Goal: Task Accomplishment & Management: Use online tool/utility

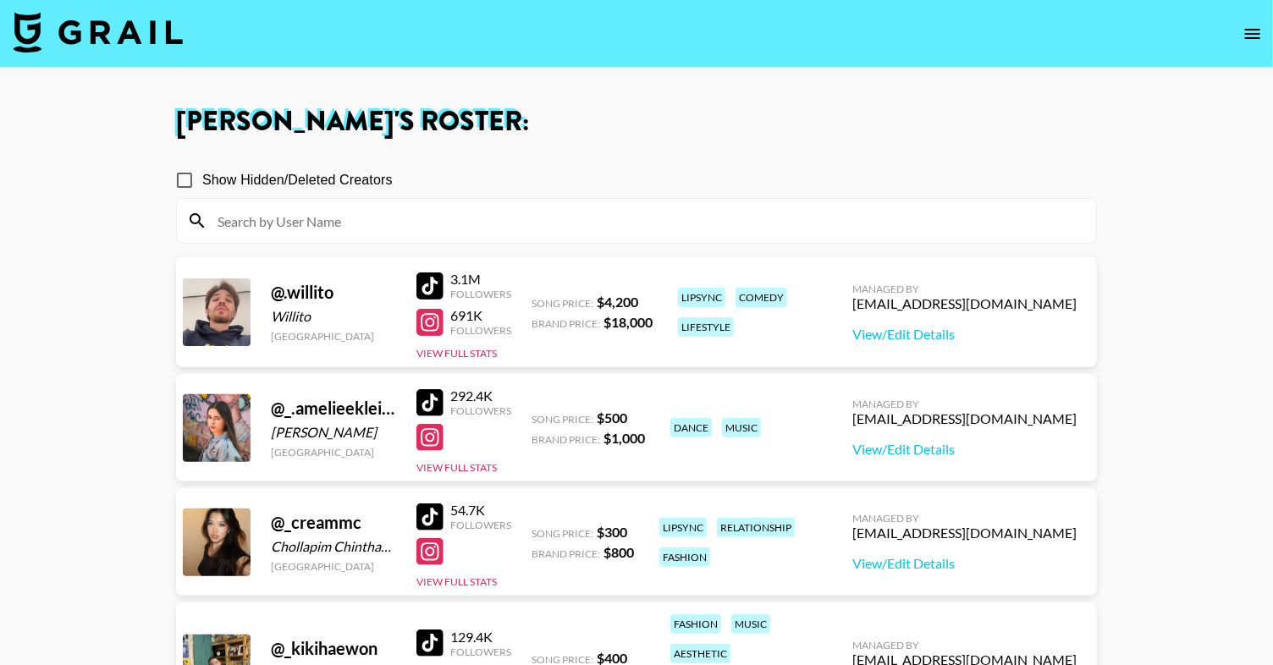
click at [104, 7] on nav at bounding box center [636, 34] width 1273 height 68
click at [105, 30] on img at bounding box center [98, 32] width 169 height 41
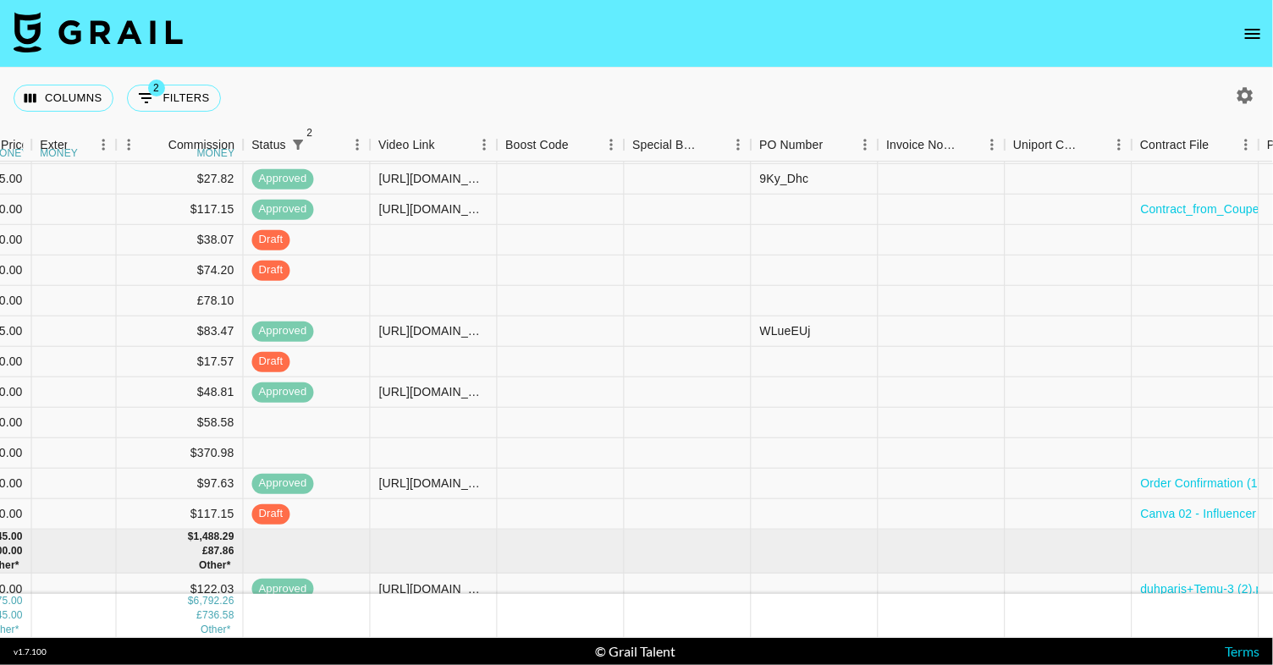
scroll to position [210, 1685]
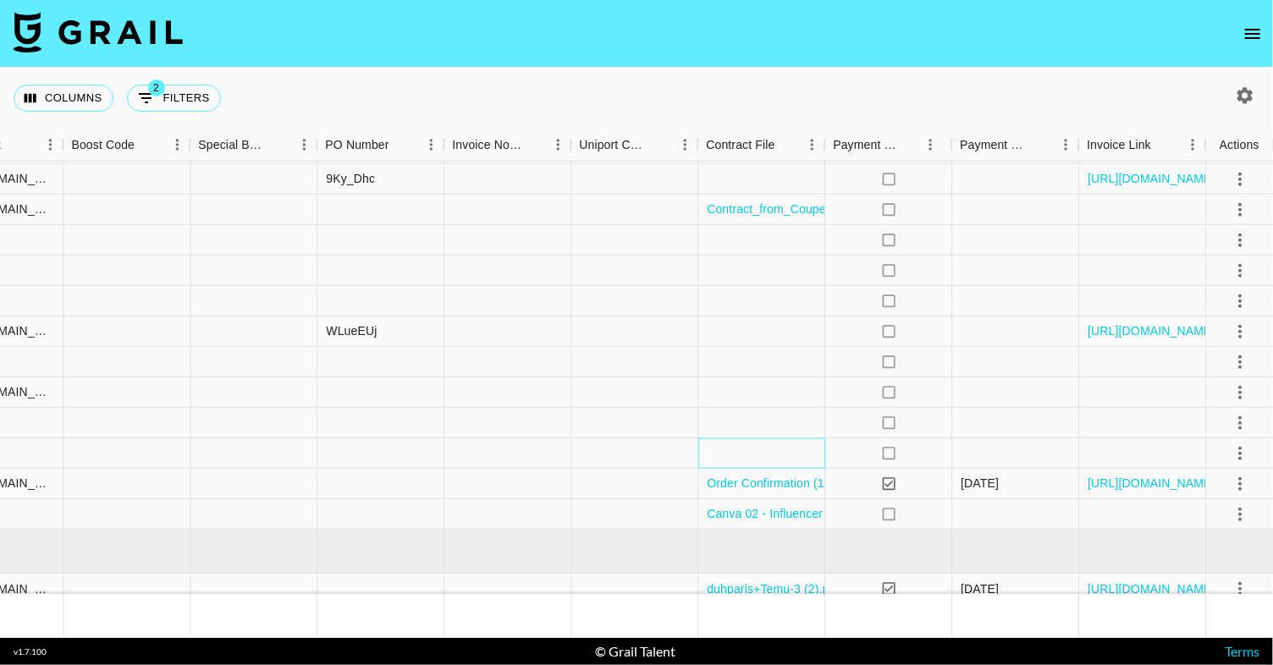
click at [780, 452] on div at bounding box center [761, 453] width 127 height 30
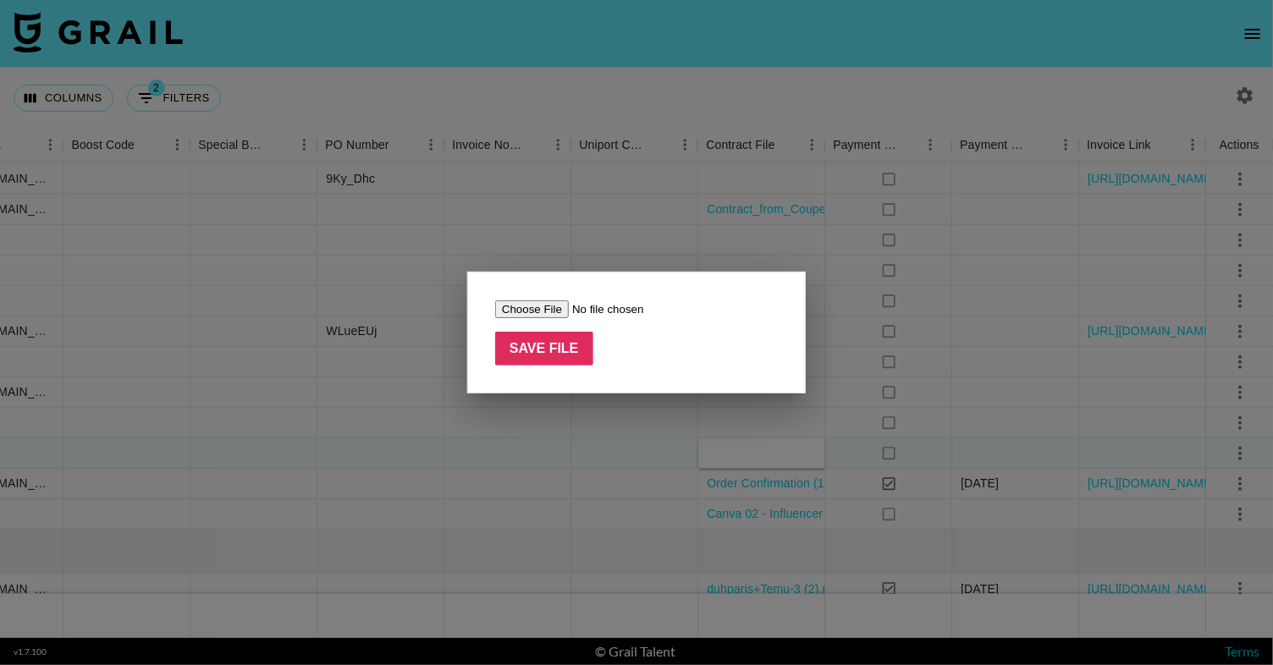
click at [543, 308] on input "file" at bounding box center [602, 310] width 214 height 18
type input "C:\fakepath\[PERSON_NAME] x Goat 2025 Contract (Cuervo 2025).pdf"
click at [567, 353] on input "Save File" at bounding box center [544, 349] width 98 height 34
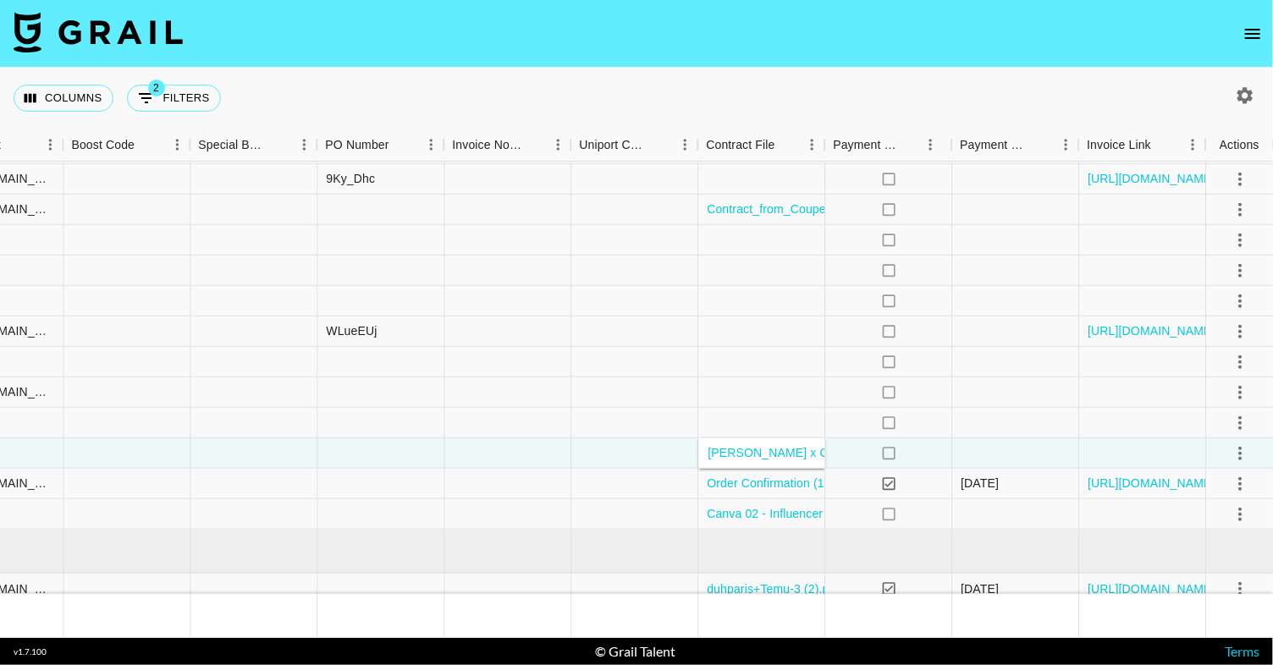
click at [703, 58] on nav at bounding box center [636, 34] width 1273 height 68
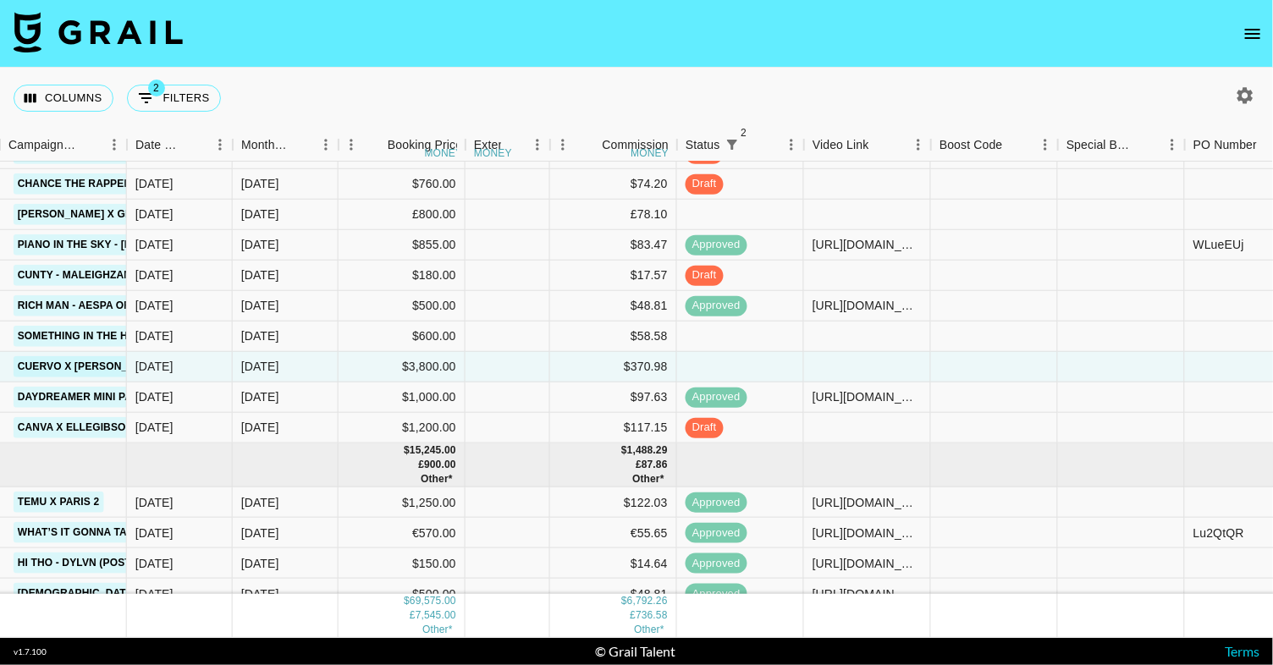
scroll to position [0, 817]
